Goal: Transaction & Acquisition: Purchase product/service

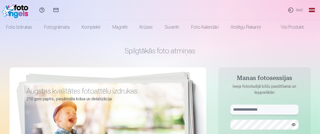
click at [240, 109] on input "text" at bounding box center [265, 110] width 68 height 10
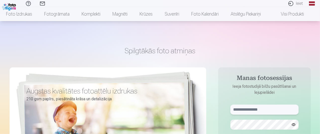
scroll to position [25, 0]
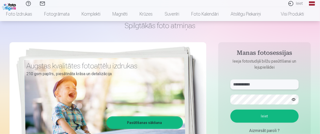
type input "**********"
click at [272, 113] on button "Ieiet" at bounding box center [265, 116] width 68 height 13
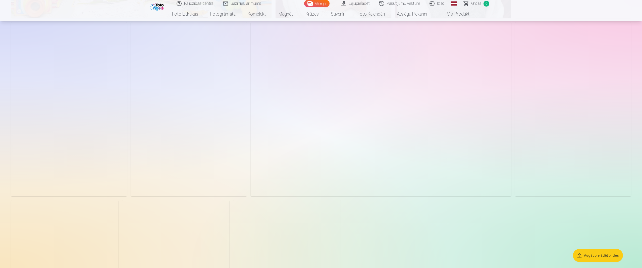
scroll to position [653, 0]
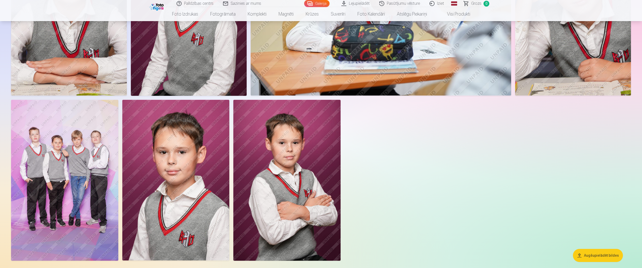
click at [59, 134] on img at bounding box center [64, 180] width 107 height 161
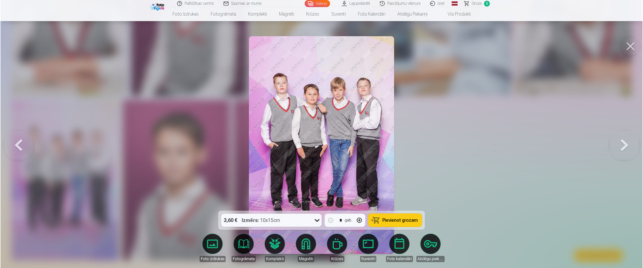
scroll to position [654, 0]
click at [320, 134] on span "Pievienot grozam" at bounding box center [400, 220] width 35 height 5
click at [320, 120] on div at bounding box center [321, 134] width 643 height 268
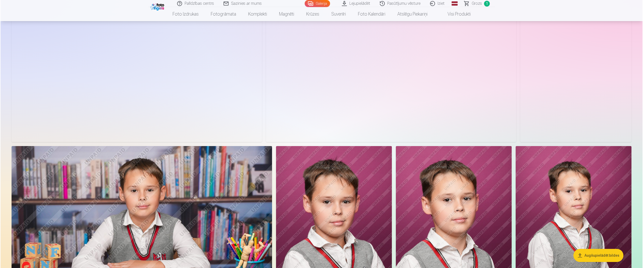
scroll to position [151, 0]
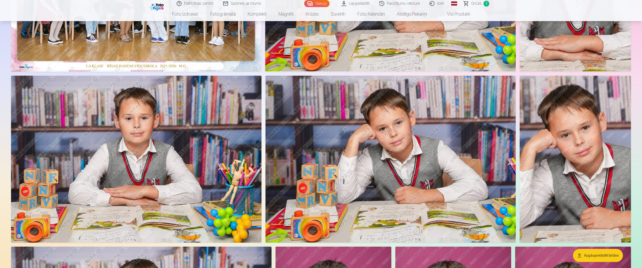
click at [320, 134] on img at bounding box center [391, 159] width 250 height 167
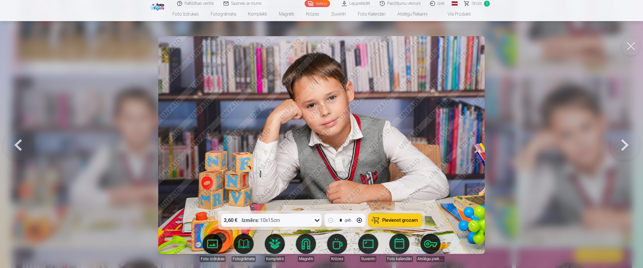
click at [320, 134] on span "Pievienot grozam" at bounding box center [400, 220] width 35 height 5
click at [320, 134] on button at bounding box center [625, 144] width 32 height 121
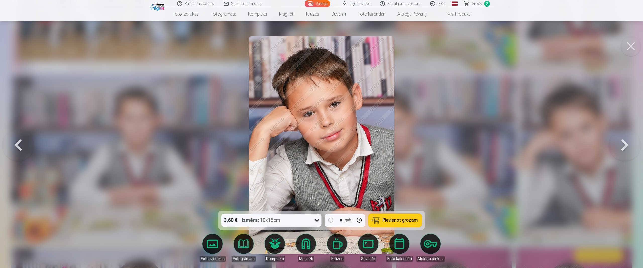
click at [320, 134] on button at bounding box center [625, 144] width 32 height 121
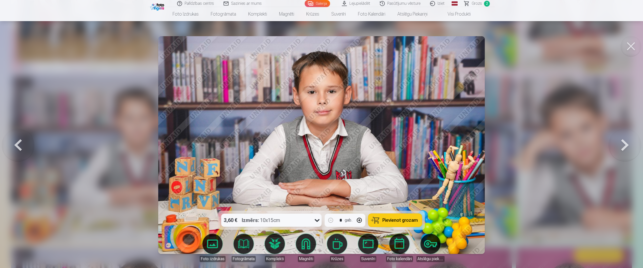
click at [320, 134] on button at bounding box center [625, 144] width 32 height 121
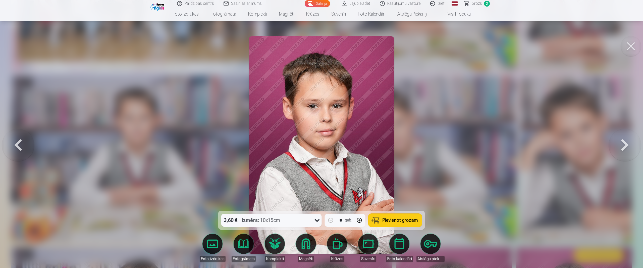
click at [320, 134] on span "Pievienot grozam" at bounding box center [400, 220] width 35 height 5
click at [320, 134] on button at bounding box center [625, 144] width 32 height 121
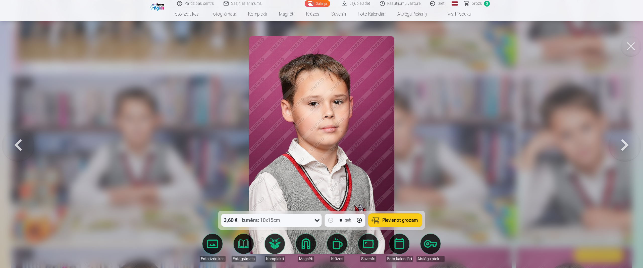
click at [320, 134] on button at bounding box center [625, 144] width 32 height 121
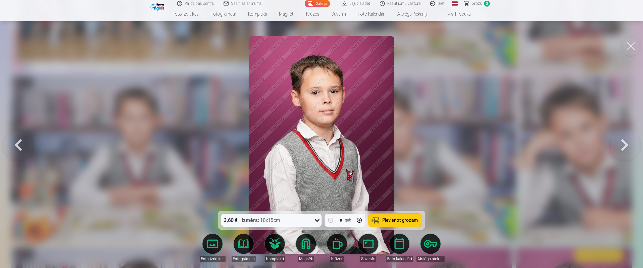
click at [320, 134] on button at bounding box center [625, 144] width 32 height 121
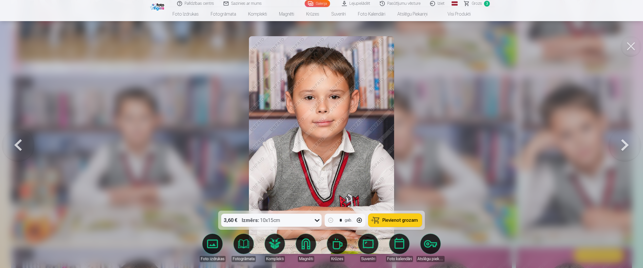
click at [320, 134] on button at bounding box center [625, 144] width 32 height 121
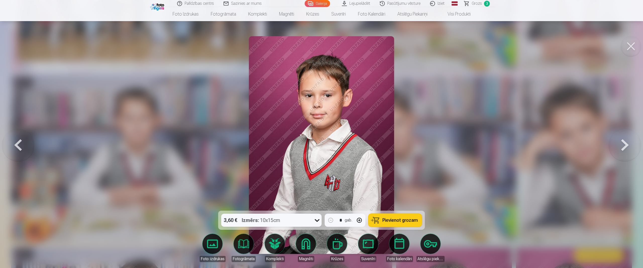
click at [320, 134] on button at bounding box center [625, 144] width 32 height 121
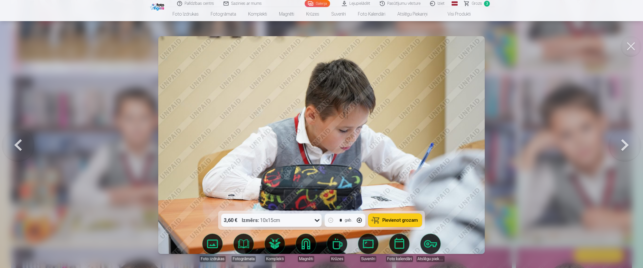
click at [320, 134] on button at bounding box center [625, 144] width 32 height 121
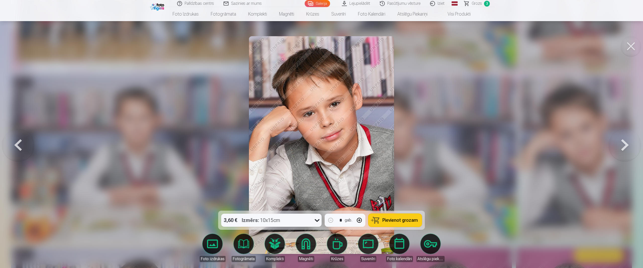
click at [320, 134] on button at bounding box center [625, 144] width 32 height 121
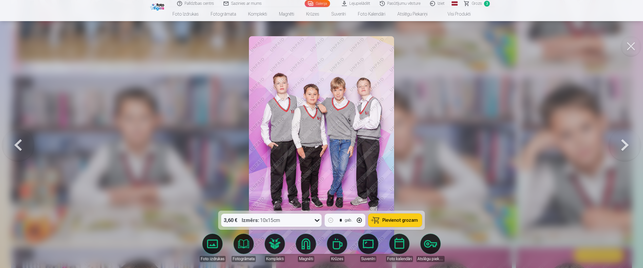
click at [27, 134] on button at bounding box center [18, 144] width 32 height 121
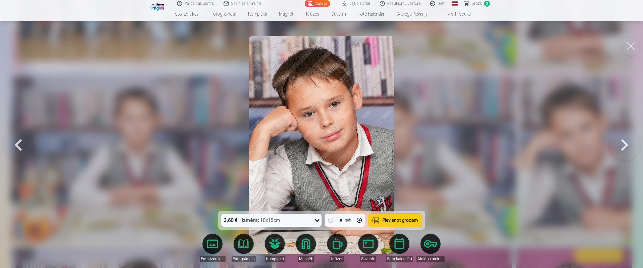
click at [27, 134] on button at bounding box center [18, 144] width 32 height 121
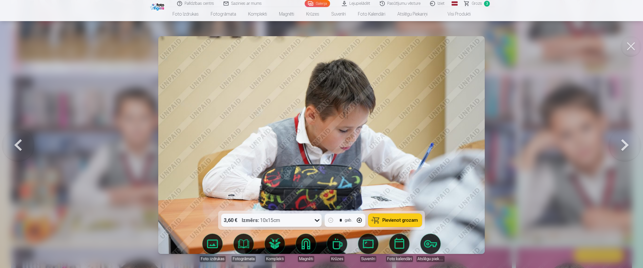
click at [27, 134] on button at bounding box center [18, 144] width 32 height 121
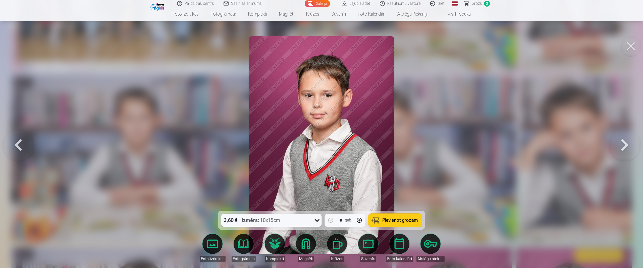
click at [27, 134] on button at bounding box center [18, 144] width 32 height 121
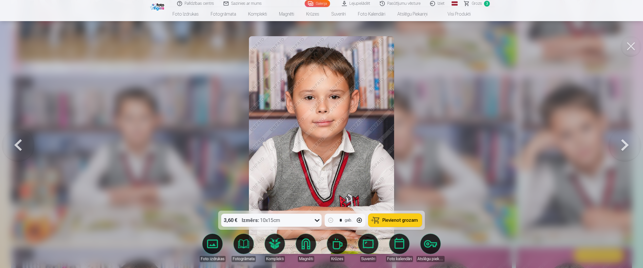
click at [27, 134] on button at bounding box center [18, 144] width 32 height 121
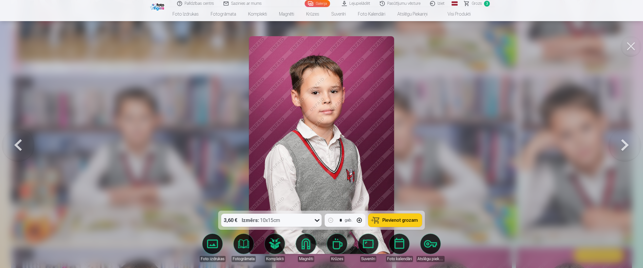
click at [27, 134] on button at bounding box center [18, 144] width 32 height 121
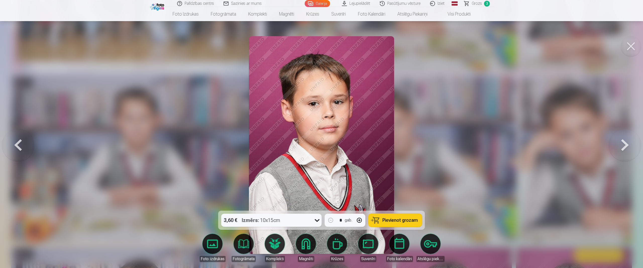
click at [27, 134] on button at bounding box center [18, 144] width 32 height 121
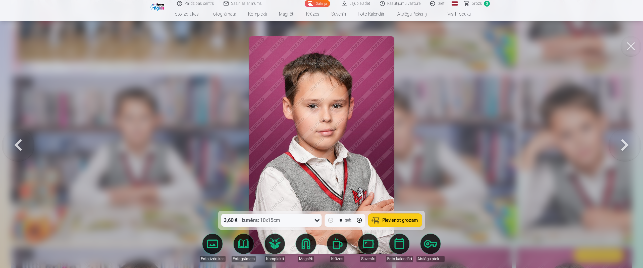
click at [27, 134] on button at bounding box center [18, 144] width 32 height 121
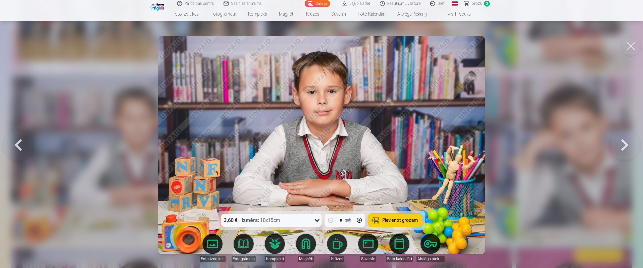
click at [27, 134] on button at bounding box center [18, 144] width 32 height 121
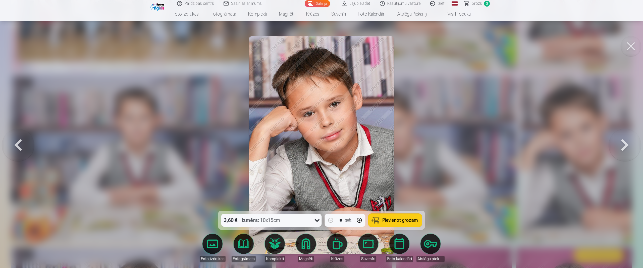
click at [27, 134] on button at bounding box center [18, 144] width 32 height 121
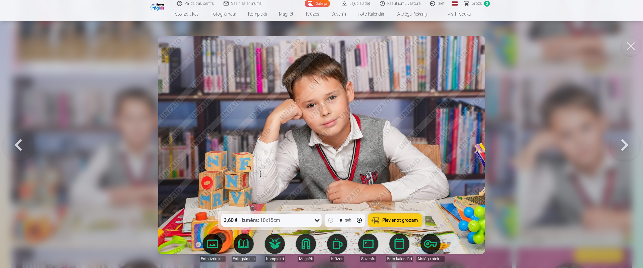
click at [27, 134] on button at bounding box center [18, 144] width 32 height 121
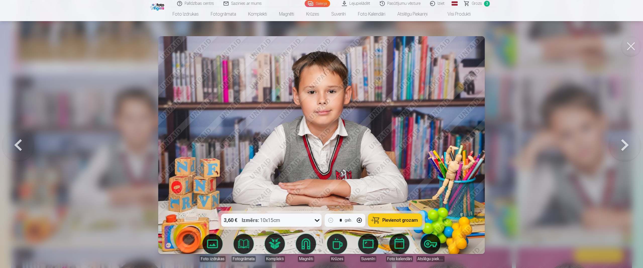
click at [27, 134] on button at bounding box center [18, 144] width 32 height 121
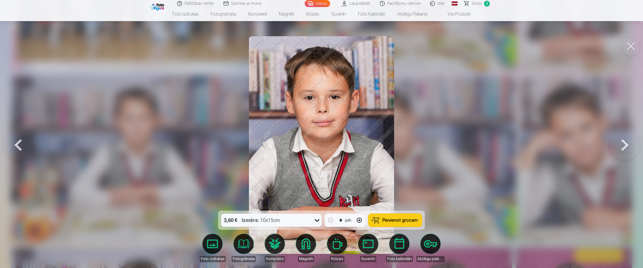
click at [27, 134] on button at bounding box center [18, 144] width 32 height 121
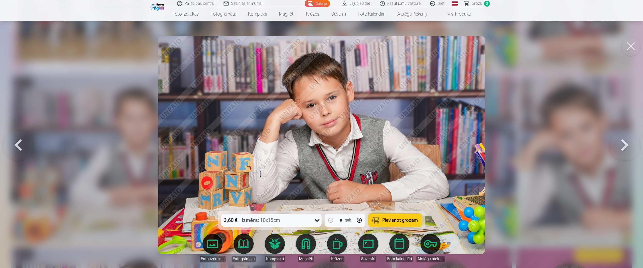
click at [27, 134] on button at bounding box center [18, 144] width 32 height 121
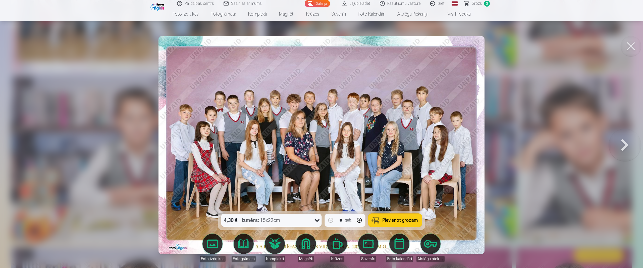
click at [320, 134] on span "Pievienot grozam" at bounding box center [400, 220] width 35 height 5
click at [320, 2] on link "Grozs 4" at bounding box center [477, 3] width 35 height 7
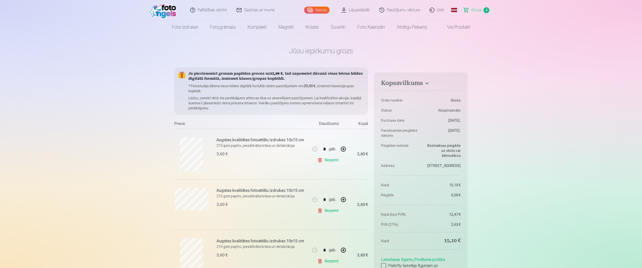
scroll to position [50, 0]
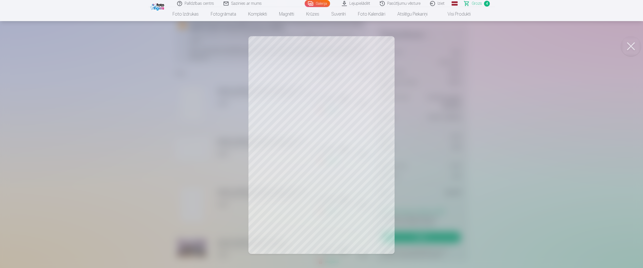
click at [320, 79] on div at bounding box center [321, 134] width 643 height 268
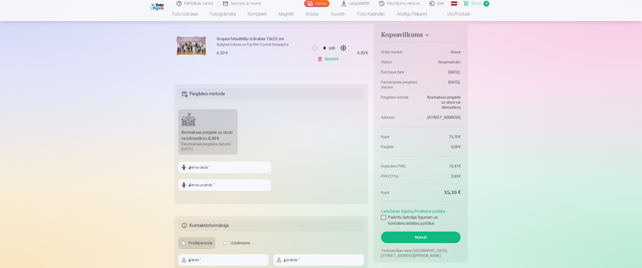
scroll to position [102, 0]
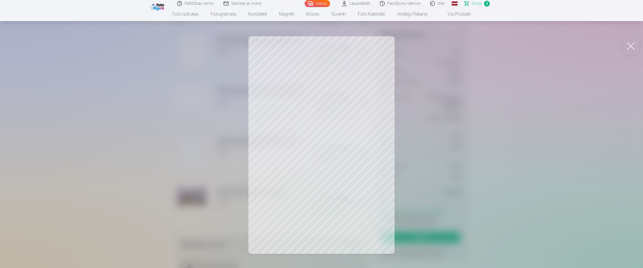
click at [320, 134] on div at bounding box center [321, 134] width 643 height 268
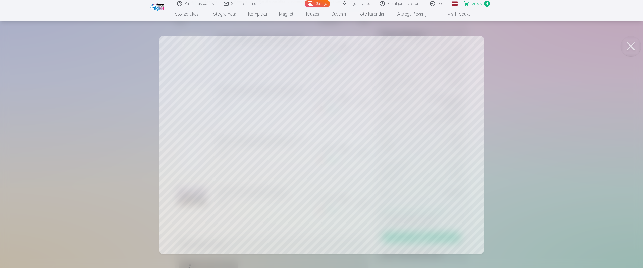
click at [285, 134] on div at bounding box center [321, 134] width 643 height 268
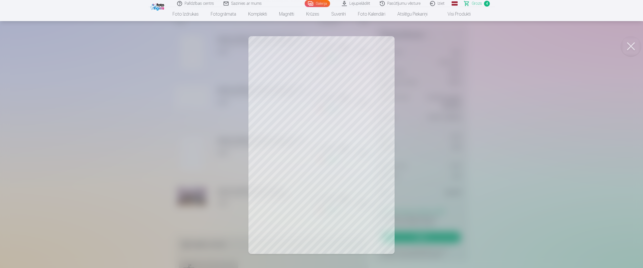
click at [293, 134] on div at bounding box center [321, 134] width 643 height 268
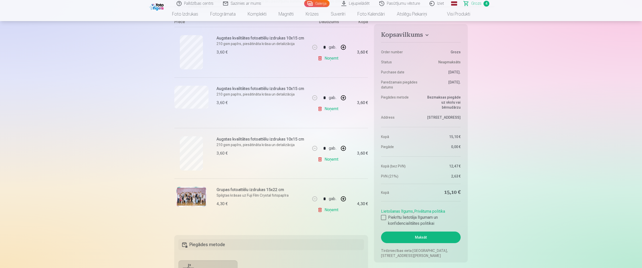
click at [181, 134] on img at bounding box center [191, 197] width 30 height 20
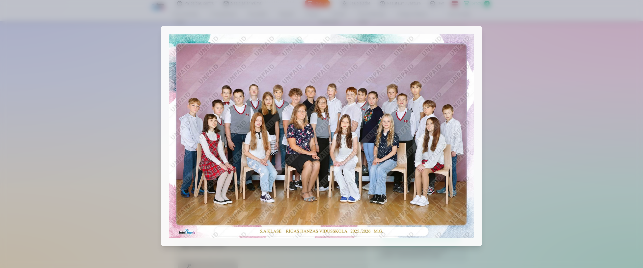
click at [264, 134] on img at bounding box center [321, 136] width 305 height 204
click at [320, 101] on div at bounding box center [321, 134] width 643 height 268
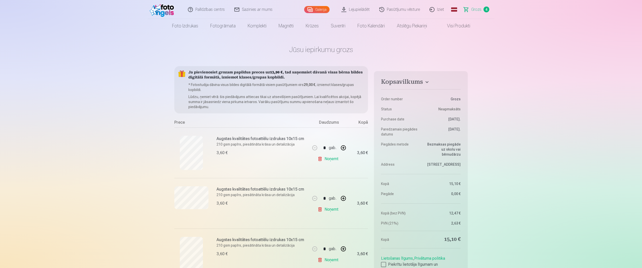
scroll to position [51, 0]
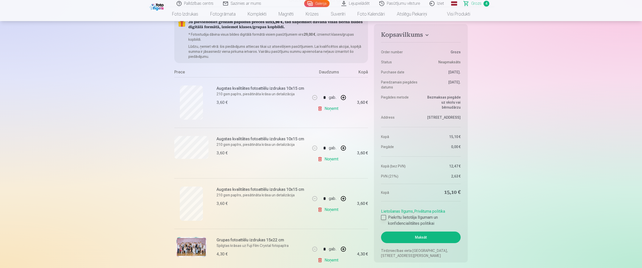
click at [320, 134] on div at bounding box center [383, 217] width 5 height 5
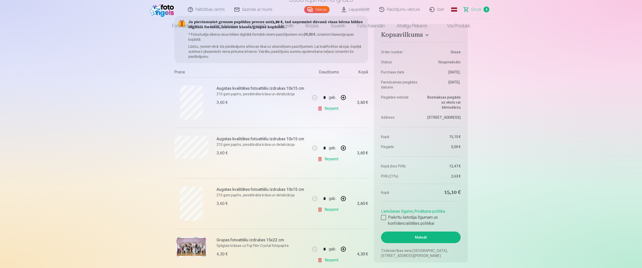
scroll to position [0, 0]
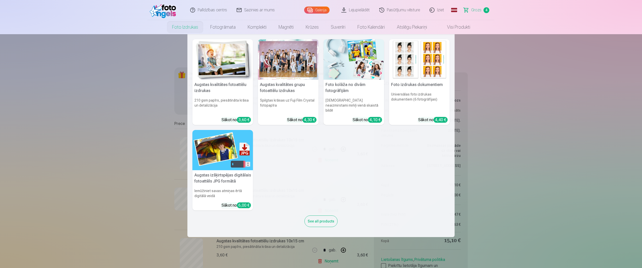
click at [190, 28] on link "Foto izdrukas" at bounding box center [185, 27] width 38 height 14
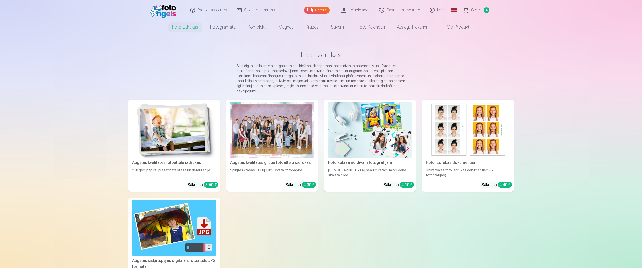
click at [320, 25] on link "Visi produkti" at bounding box center [454, 27] width 43 height 14
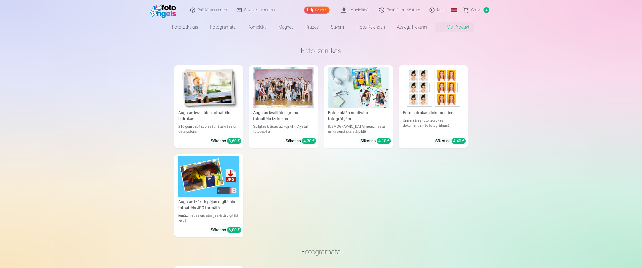
click at [320, 10] on span "Grozs" at bounding box center [476, 10] width 10 height 6
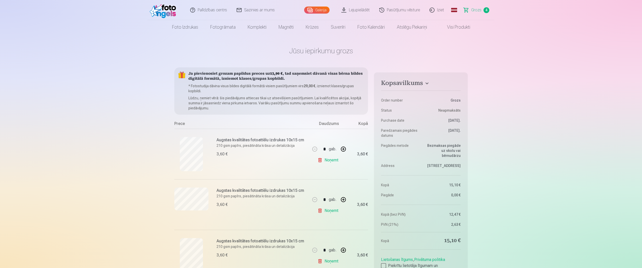
scroll to position [100, 0]
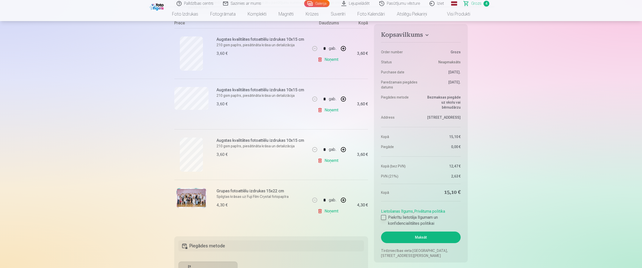
click at [320, 134] on div at bounding box center [383, 217] width 5 height 5
click at [320, 134] on button "Maksāt" at bounding box center [421, 237] width 80 height 12
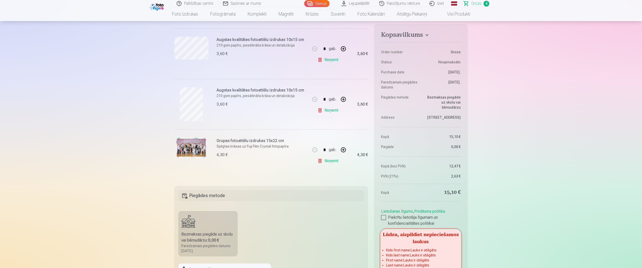
scroll to position [251, 0]
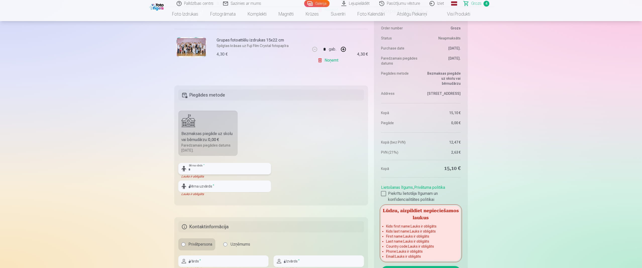
click at [206, 134] on input "text" at bounding box center [224, 169] width 93 height 12
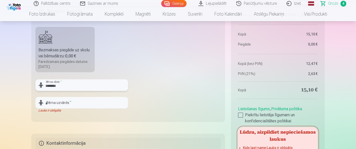
scroll to position [363, 0]
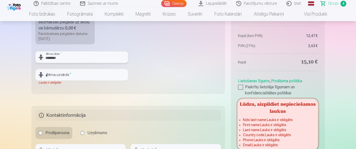
type input "********"
click at [67, 73] on input "text" at bounding box center [81, 75] width 93 height 12
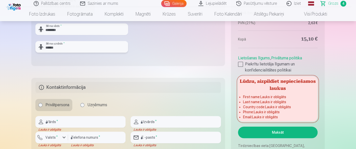
scroll to position [446, 0]
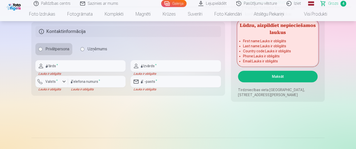
type input "******"
click at [62, 62] on input "text" at bounding box center [80, 66] width 90 height 12
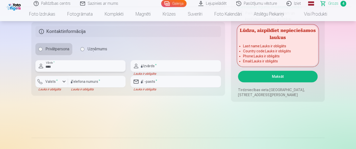
type input "****"
click at [175, 66] on input "text" at bounding box center [176, 66] width 90 height 12
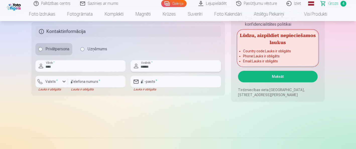
type input "******"
click at [64, 80] on div "button" at bounding box center [64, 81] width 6 height 6
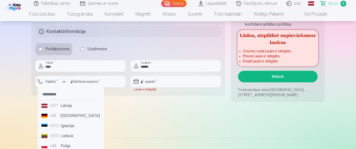
click at [63, 106] on li "+371 Latvija" at bounding box center [70, 105] width 63 height 10
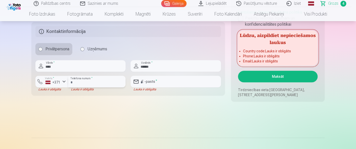
click at [93, 79] on input "number" at bounding box center [97, 82] width 58 height 12
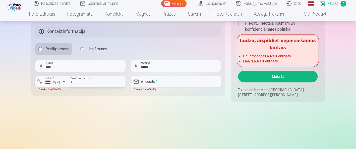
type input "********"
click at [152, 82] on input "email" at bounding box center [176, 82] width 90 height 12
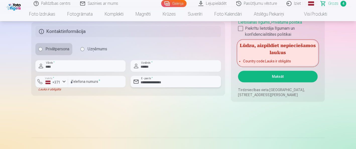
type input "**********"
click at [48, 84] on button "Valsts * +371" at bounding box center [51, 82] width 33 height 12
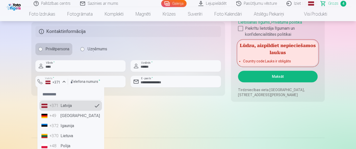
click at [56, 107] on div "+371" at bounding box center [54, 105] width 10 height 6
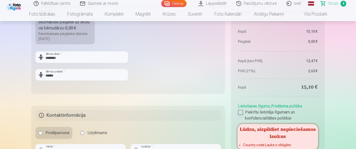
scroll to position [419, 0]
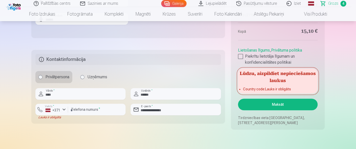
click at [252, 91] on ul "Country code : Lauks ir obligāts" at bounding box center [278, 89] width 80 height 7
click at [46, 108] on div "+371" at bounding box center [52, 110] width 15 height 5
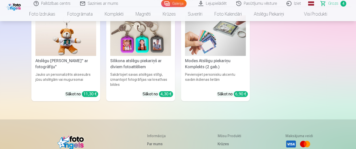
scroll to position [1786, 0]
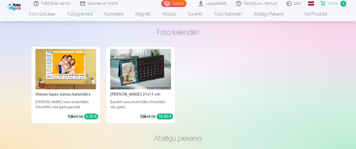
click at [320, 5] on link "Grozs 4" at bounding box center [333, 3] width 35 height 7
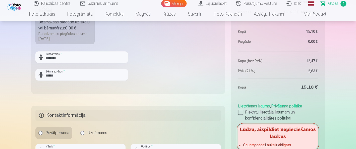
scroll to position [279, 0]
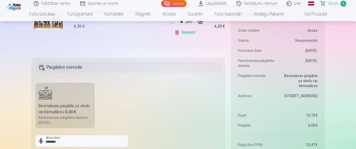
click at [79, 98] on label "Bezmaksas piegāde uz skolu vai bērnudārzu : 0,00 € Paredzamais piegādes datums …" at bounding box center [64, 105] width 59 height 45
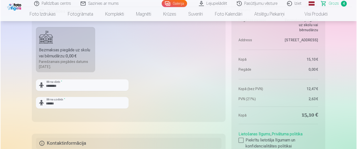
scroll to position [419, 0]
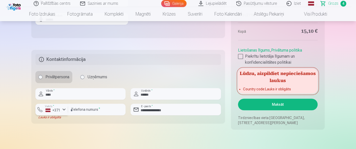
click at [56, 108] on div "+371" at bounding box center [52, 110] width 15 height 5
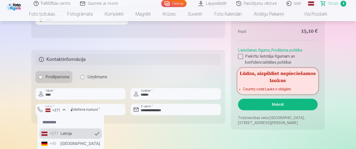
click at [64, 134] on li "+371 Latvija" at bounding box center [70, 133] width 63 height 10
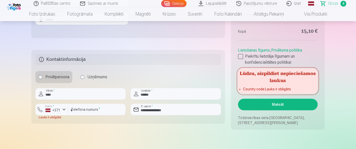
click at [250, 87] on li "Country code : Lauks ir obligāts" at bounding box center [278, 88] width 70 height 5
click at [264, 107] on button "Maksāt" at bounding box center [278, 104] width 80 height 12
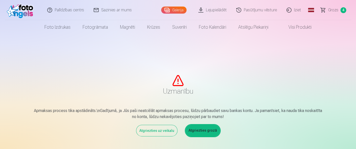
click at [202, 132] on link "Atgriezties grozā" at bounding box center [203, 131] width 34 height 12
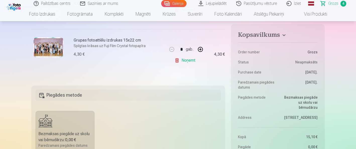
scroll to position [363, 0]
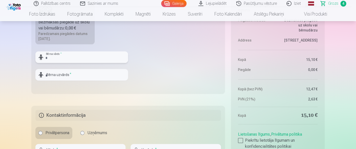
click at [66, 57] on input "text" at bounding box center [81, 57] width 93 height 12
click at [87, 74] on input "text" at bounding box center [81, 75] width 93 height 12
click at [65, 52] on input "****" at bounding box center [81, 57] width 93 height 12
type input "*"
type input "********"
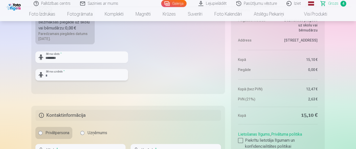
click at [56, 70] on input "text" at bounding box center [81, 75] width 93 height 12
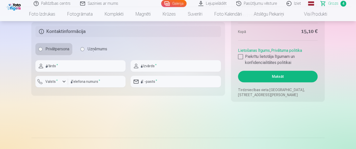
type input "******"
click at [58, 68] on input "text" at bounding box center [80, 66] width 90 height 12
type input "****"
click at [147, 66] on input "text" at bounding box center [176, 66] width 90 height 12
type input "******"
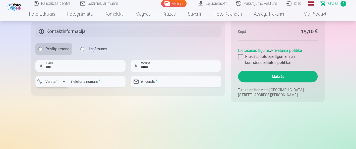
click at [63, 83] on div "button" at bounding box center [64, 81] width 6 height 6
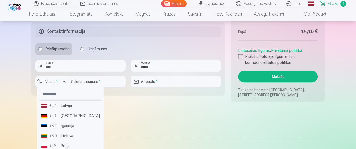
click at [56, 107] on div "+371" at bounding box center [54, 105] width 10 height 6
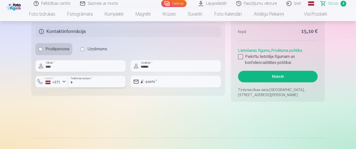
click at [84, 84] on input "number" at bounding box center [97, 82] width 58 height 12
type input "********"
click at [153, 81] on input "email" at bounding box center [176, 82] width 90 height 12
type input "**********"
click at [240, 54] on div at bounding box center [240, 56] width 5 height 5
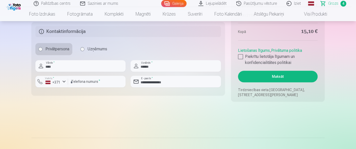
click at [264, 77] on button "Maksāt" at bounding box center [278, 77] width 80 height 12
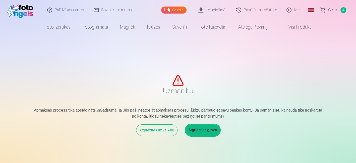
click at [200, 137] on main "Uzmanību Apmaksas process tika apstādināts.\nGadījumā, ja Jūs paši neatcēlāt ap…" at bounding box center [177, 107] width 293 height 91
click at [196, 131] on link "Atgriezties grozā" at bounding box center [203, 131] width 34 height 12
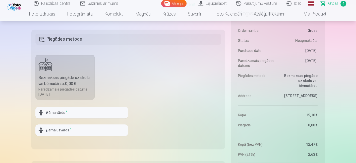
scroll to position [419, 0]
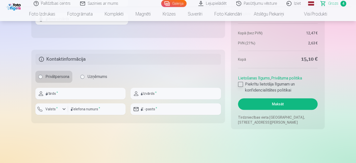
click at [239, 83] on div at bounding box center [240, 84] width 5 height 5
click at [271, 107] on button "Maksāt" at bounding box center [278, 104] width 80 height 12
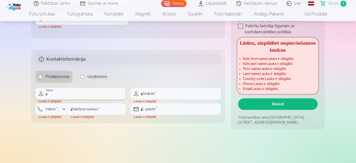
scroll to position [335, 0]
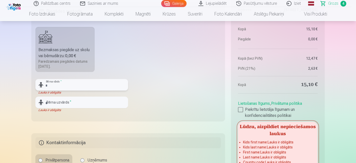
click at [47, 83] on input "text" at bounding box center [81, 85] width 93 height 12
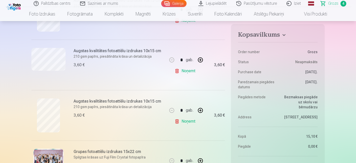
scroll to position [56, 0]
